Goal: Transaction & Acquisition: Purchase product/service

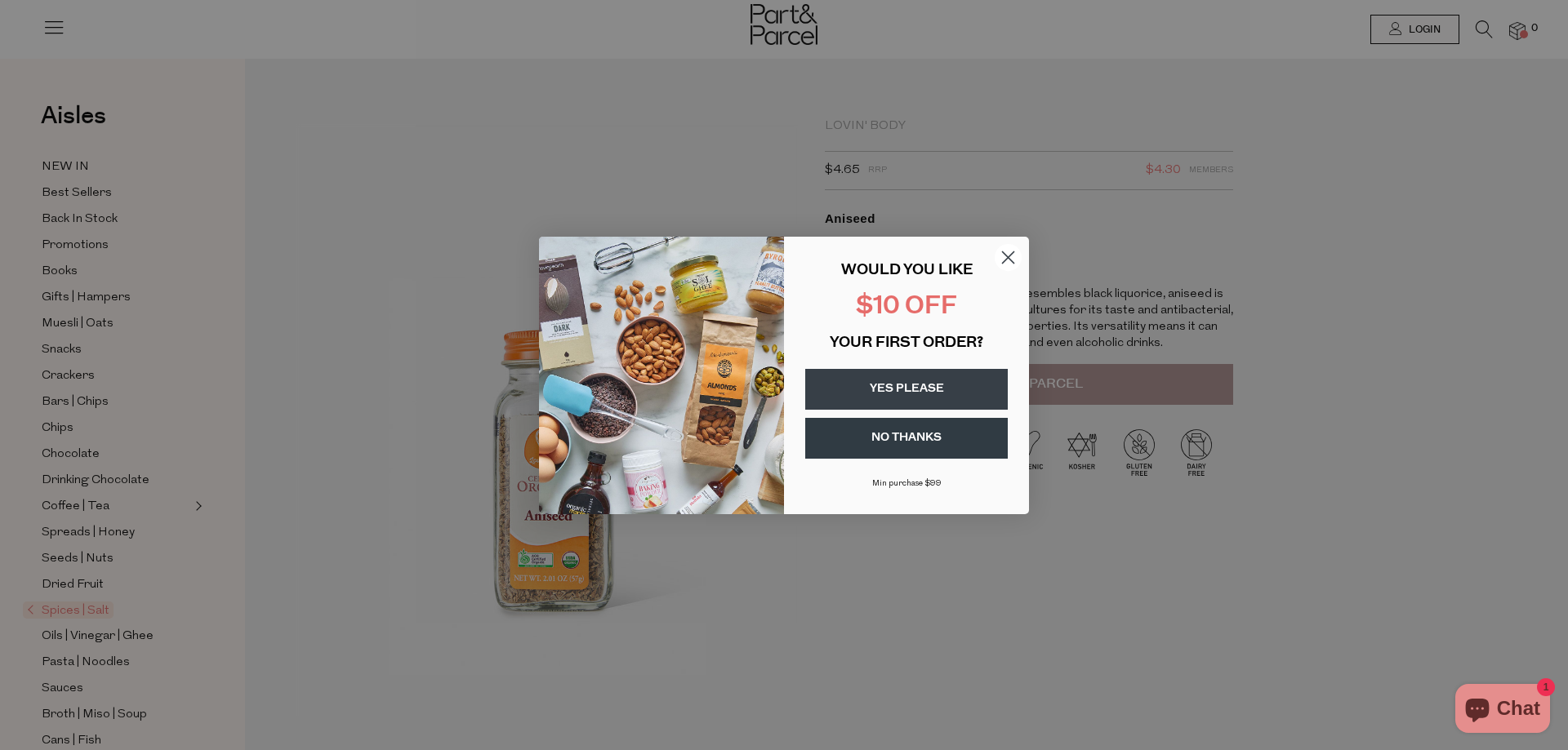
click at [1010, 256] on icon "Close dialog" at bounding box center [1009, 258] width 12 height 12
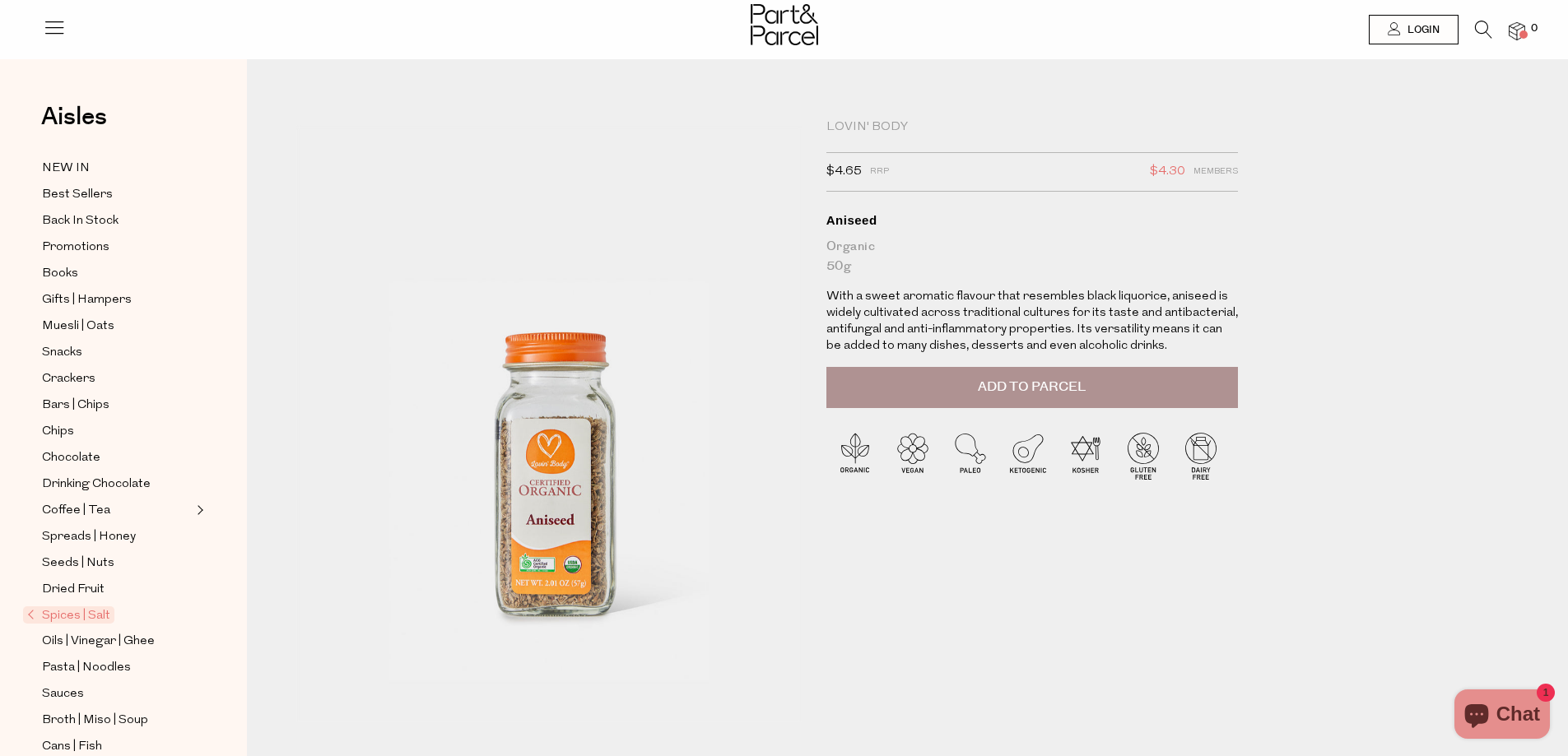
click at [1046, 379] on span "Add to Parcel" at bounding box center [1031, 388] width 108 height 19
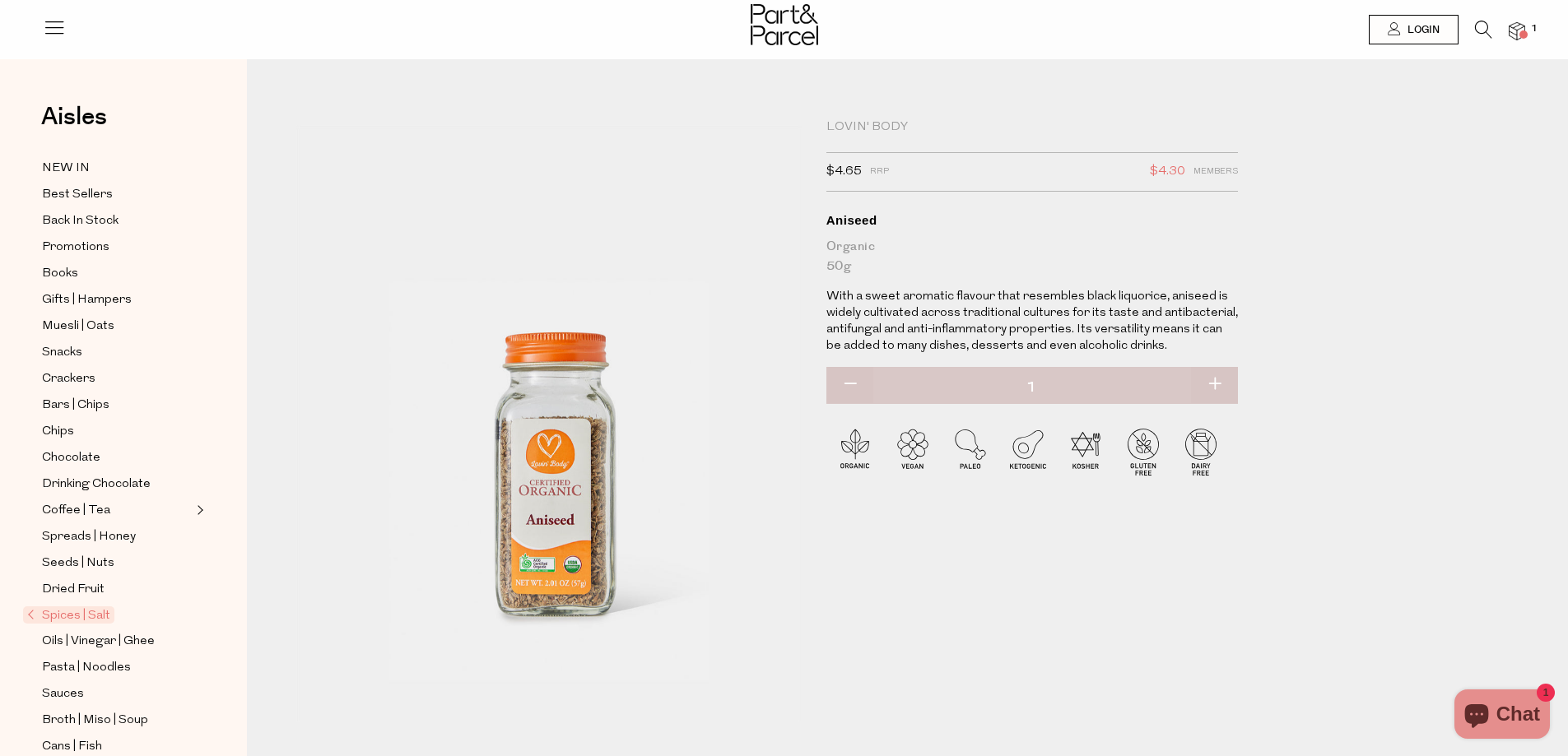
click at [1520, 30] on img at bounding box center [1517, 32] width 16 height 19
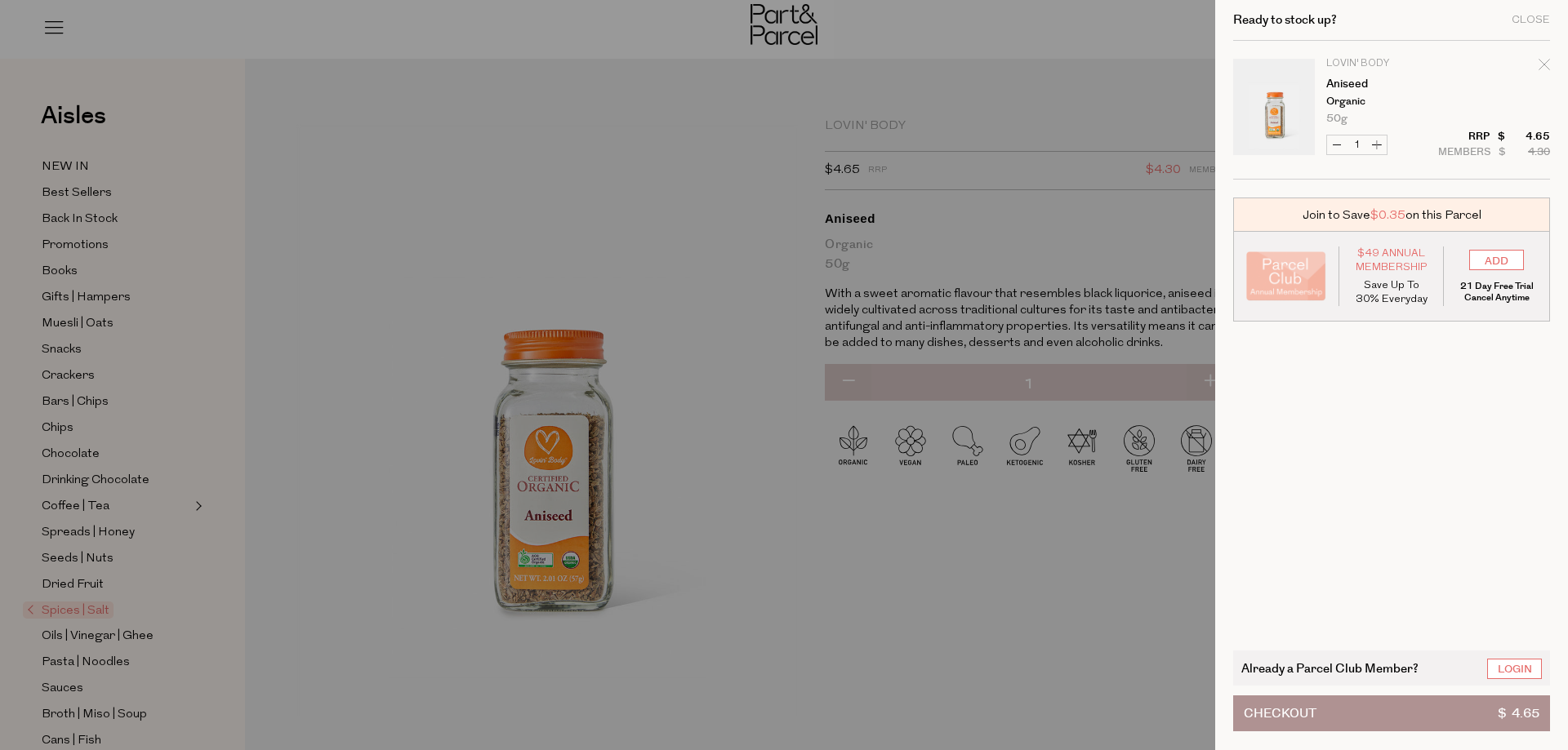
click at [1343, 706] on button "Checkout $ 4.65" at bounding box center [1391, 713] width 316 height 36
